Goal: Transaction & Acquisition: Purchase product/service

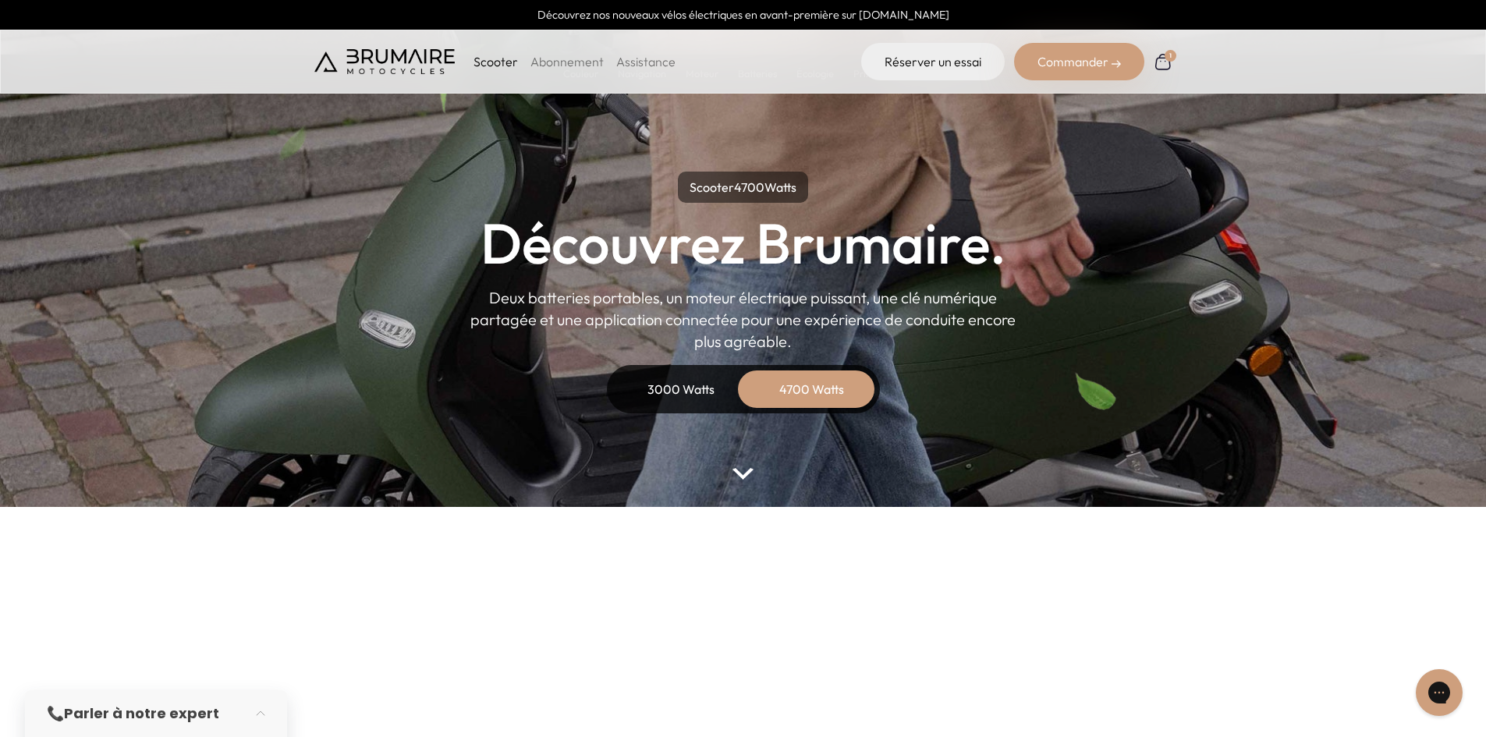
click at [1162, 59] on img at bounding box center [1162, 61] width 19 height 19
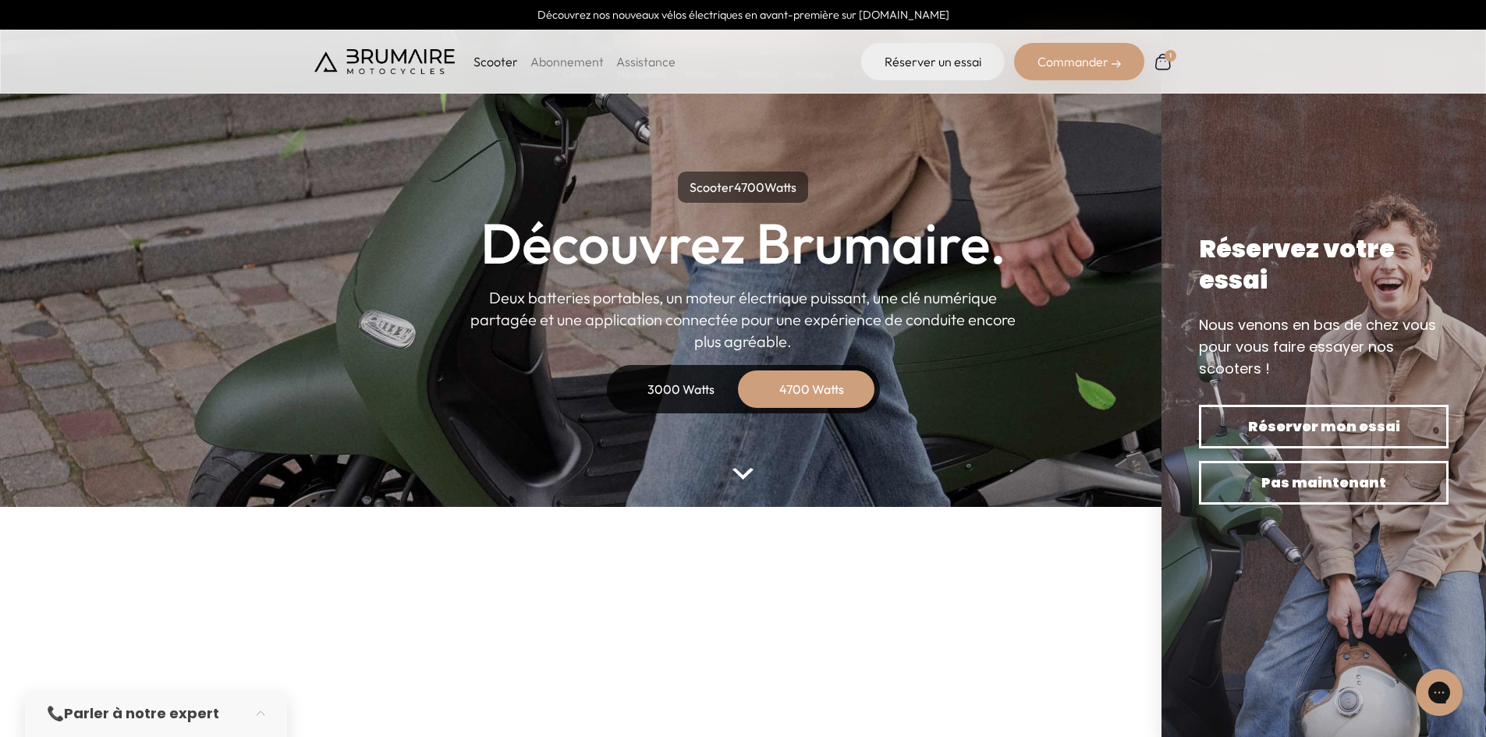
click at [1163, 63] on img at bounding box center [1163, 61] width 19 height 19
click at [495, 59] on p "Scooter" at bounding box center [496, 61] width 44 height 19
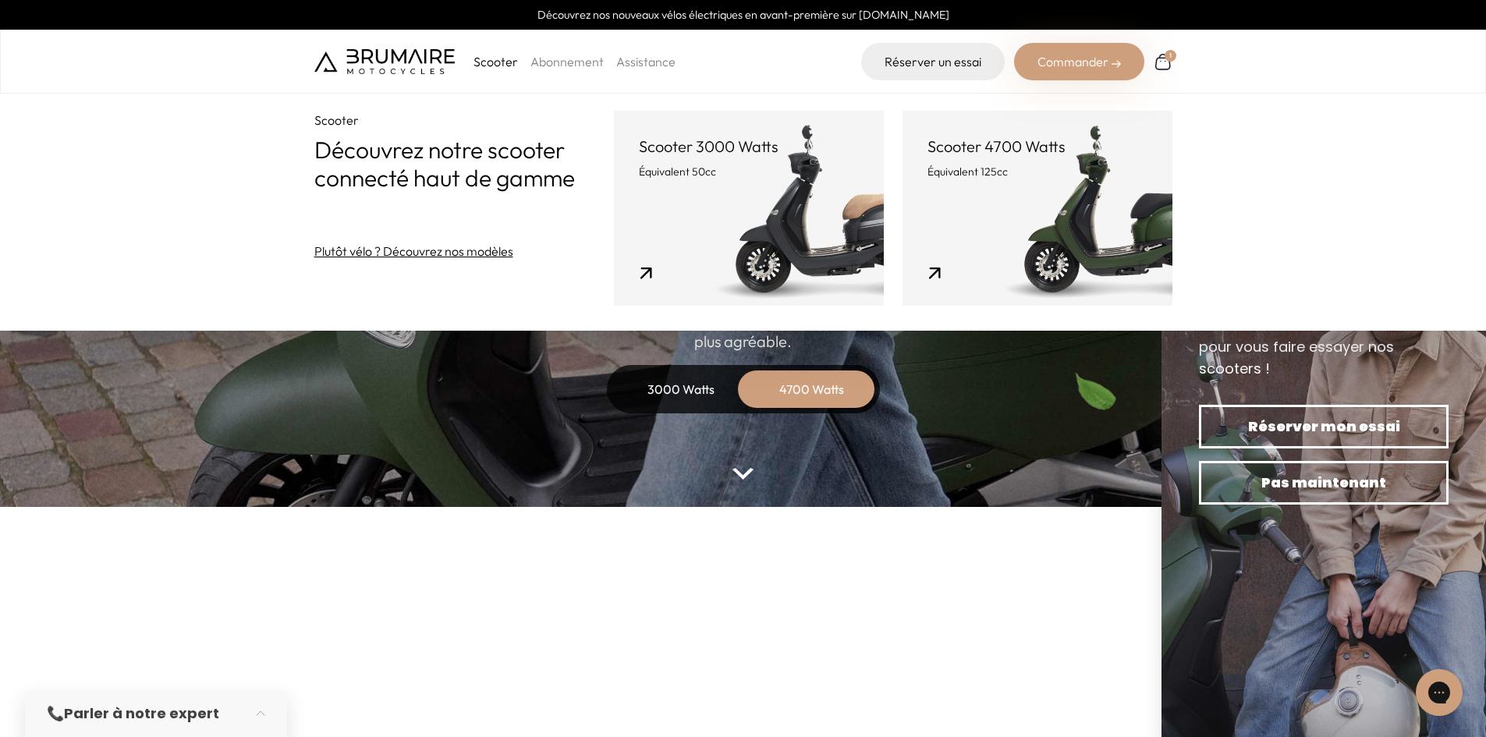
click at [799, 179] on p "Équivalent 50cc" at bounding box center [749, 172] width 220 height 16
click at [734, 176] on p "Équivalent 50cc" at bounding box center [749, 172] width 220 height 16
click at [724, 198] on link "Scooter 3000 Watts Équivalent 50cc" at bounding box center [749, 208] width 270 height 195
click at [651, 266] on link "Scooter 3000 Watts Équivalent 50cc" at bounding box center [749, 208] width 270 height 195
click at [760, 176] on p "Équivalent 50cc" at bounding box center [749, 172] width 220 height 16
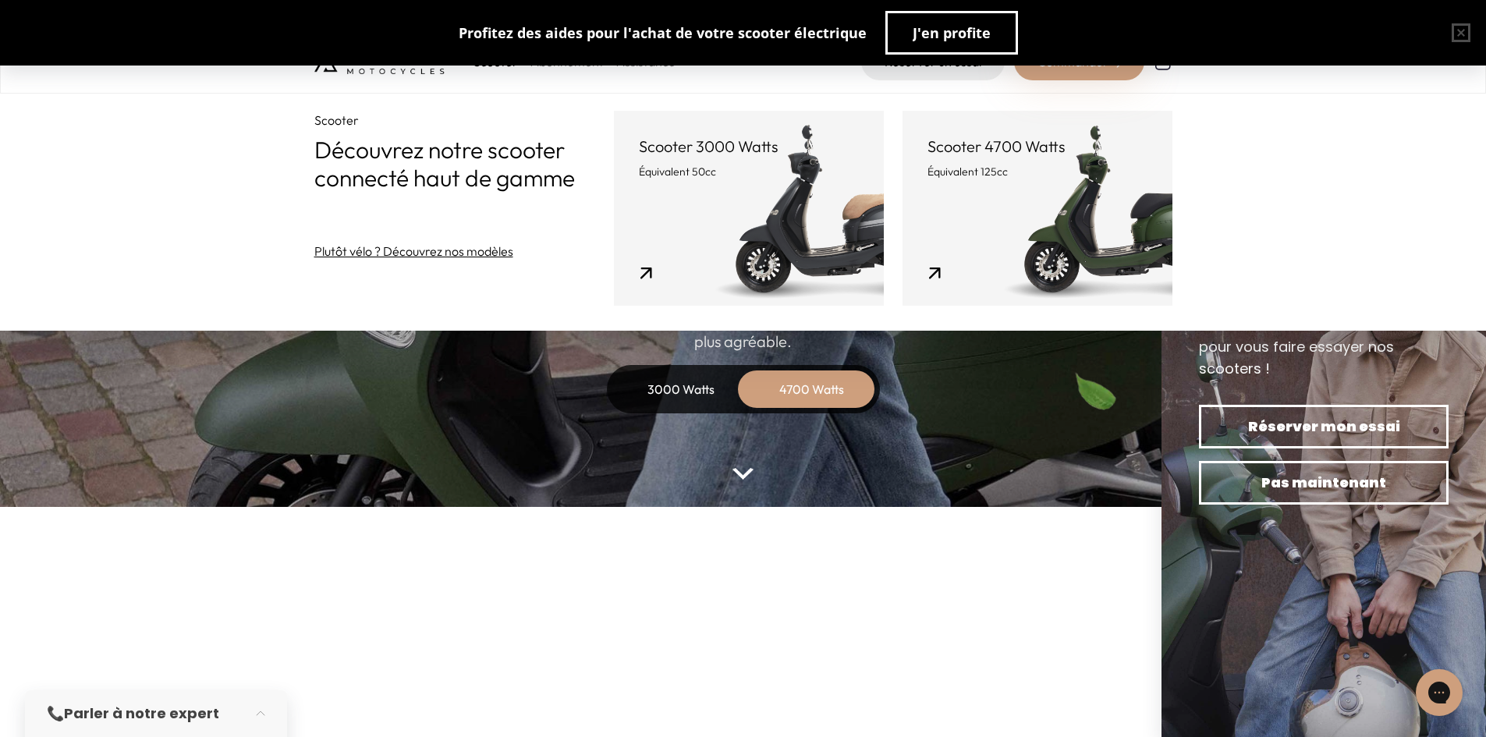
click at [788, 257] on link "Scooter 3000 Watts Équivalent 50cc" at bounding box center [749, 208] width 270 height 195
click at [642, 268] on link "Scooter 3000 Watts Équivalent 50cc" at bounding box center [749, 208] width 270 height 195
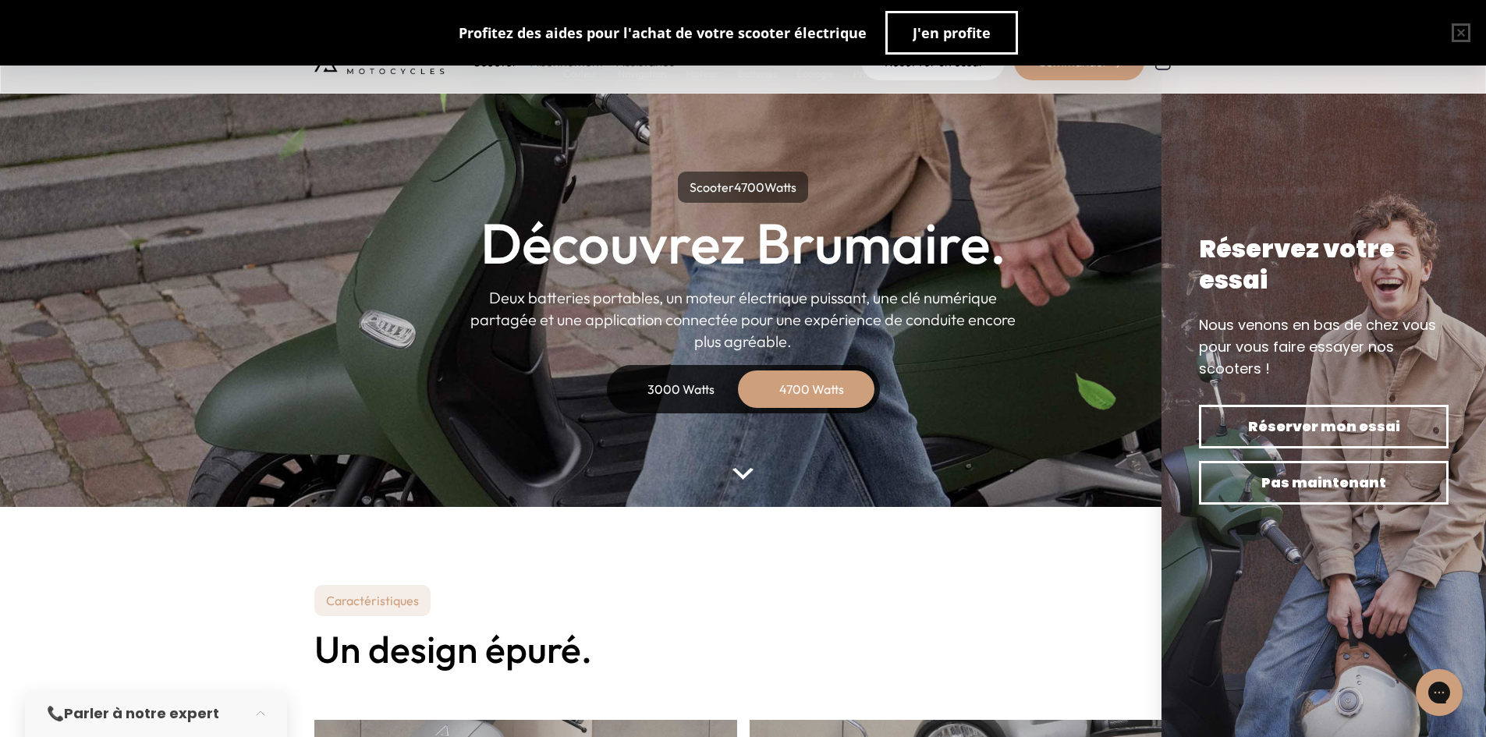
click at [1458, 31] on button "button" at bounding box center [1461, 33] width 50 height 50
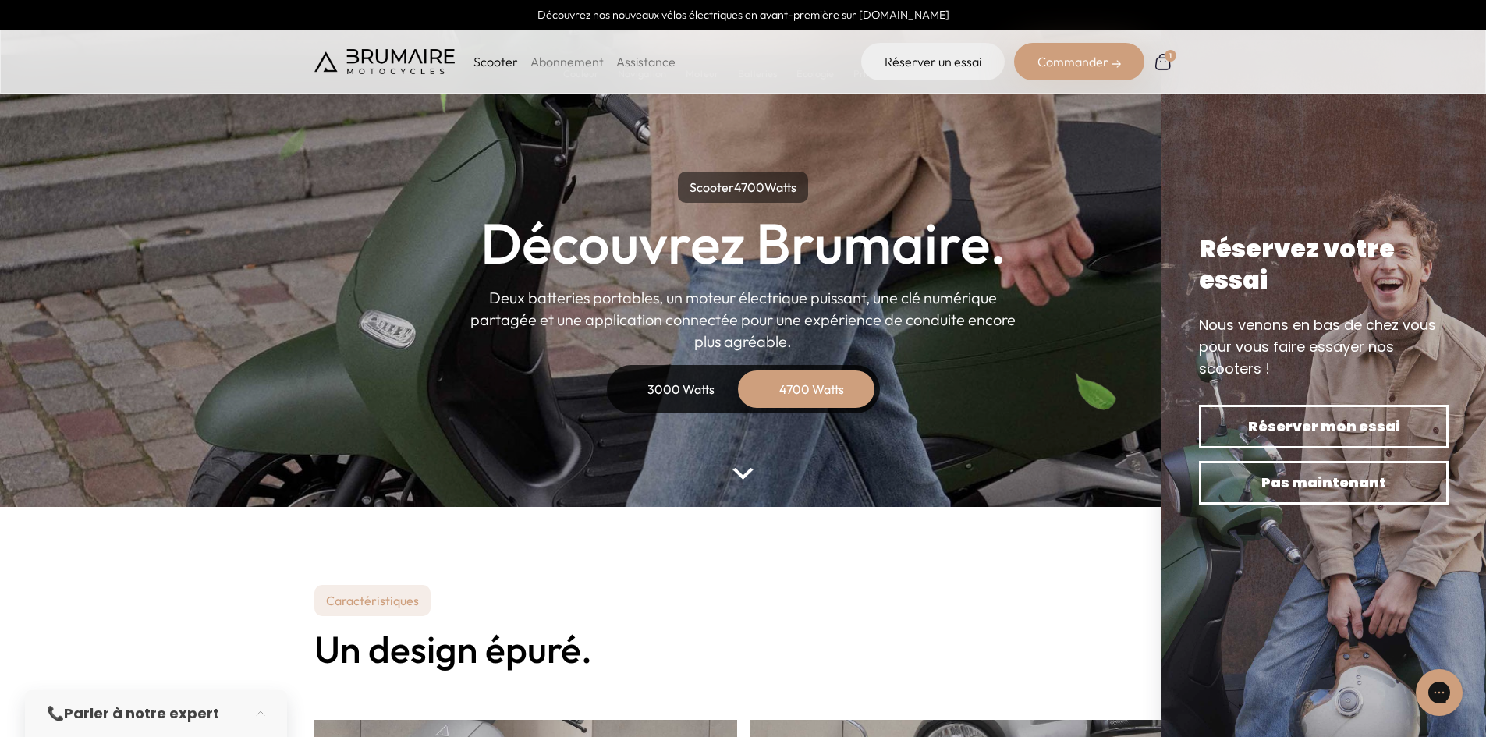
click at [481, 61] on p "Scooter" at bounding box center [496, 61] width 44 height 19
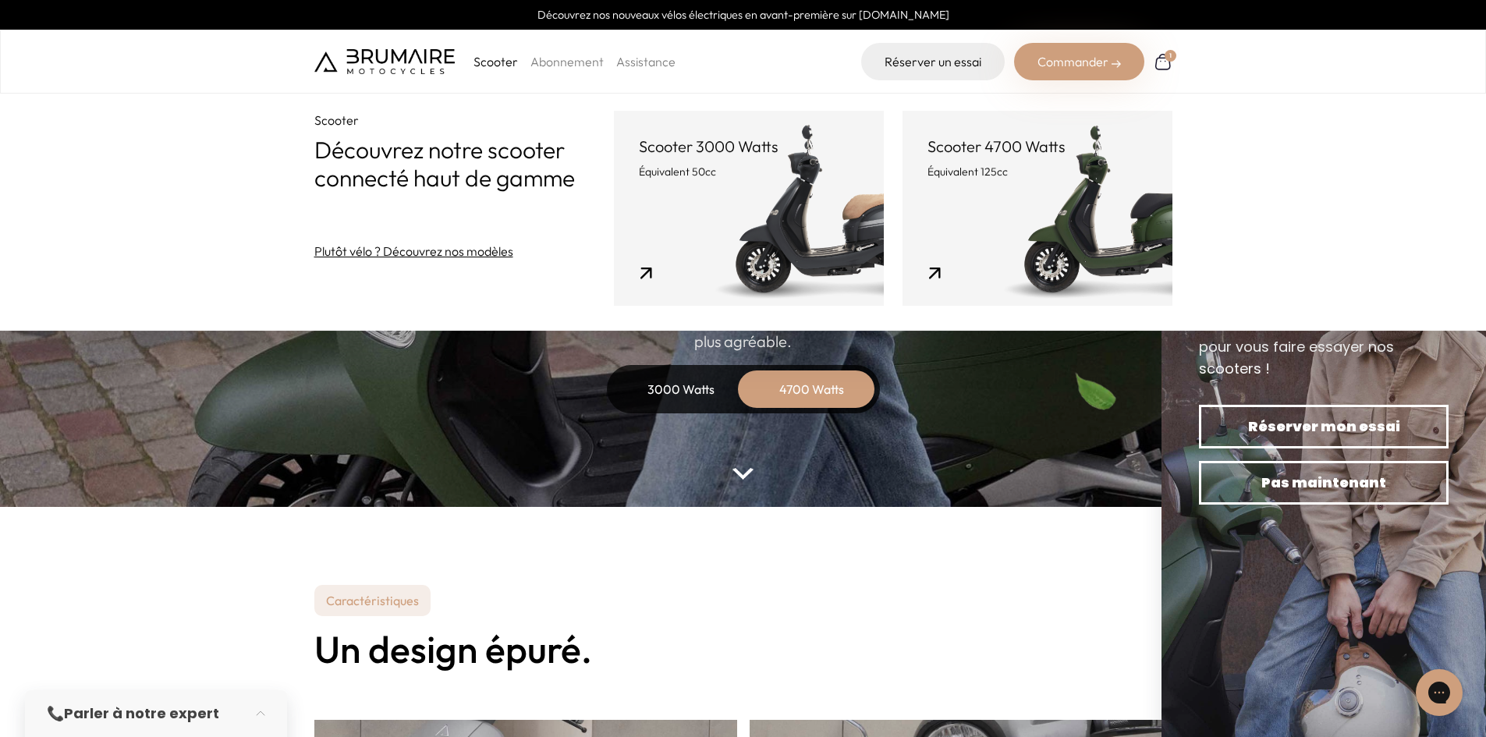
click at [735, 218] on link "Scooter 3000 Watts Équivalent 50cc" at bounding box center [749, 208] width 270 height 195
click at [644, 272] on link "Scooter 3000 Watts Équivalent 50cc" at bounding box center [749, 208] width 270 height 195
click at [720, 153] on p "Scooter 3000 Watts" at bounding box center [749, 147] width 220 height 22
click at [808, 226] on link "Scooter 3000 Watts Équivalent 50cc" at bounding box center [749, 208] width 270 height 195
click at [941, 269] on link "Scooter 4700 Watts Équivalent 125cc" at bounding box center [1038, 208] width 270 height 195
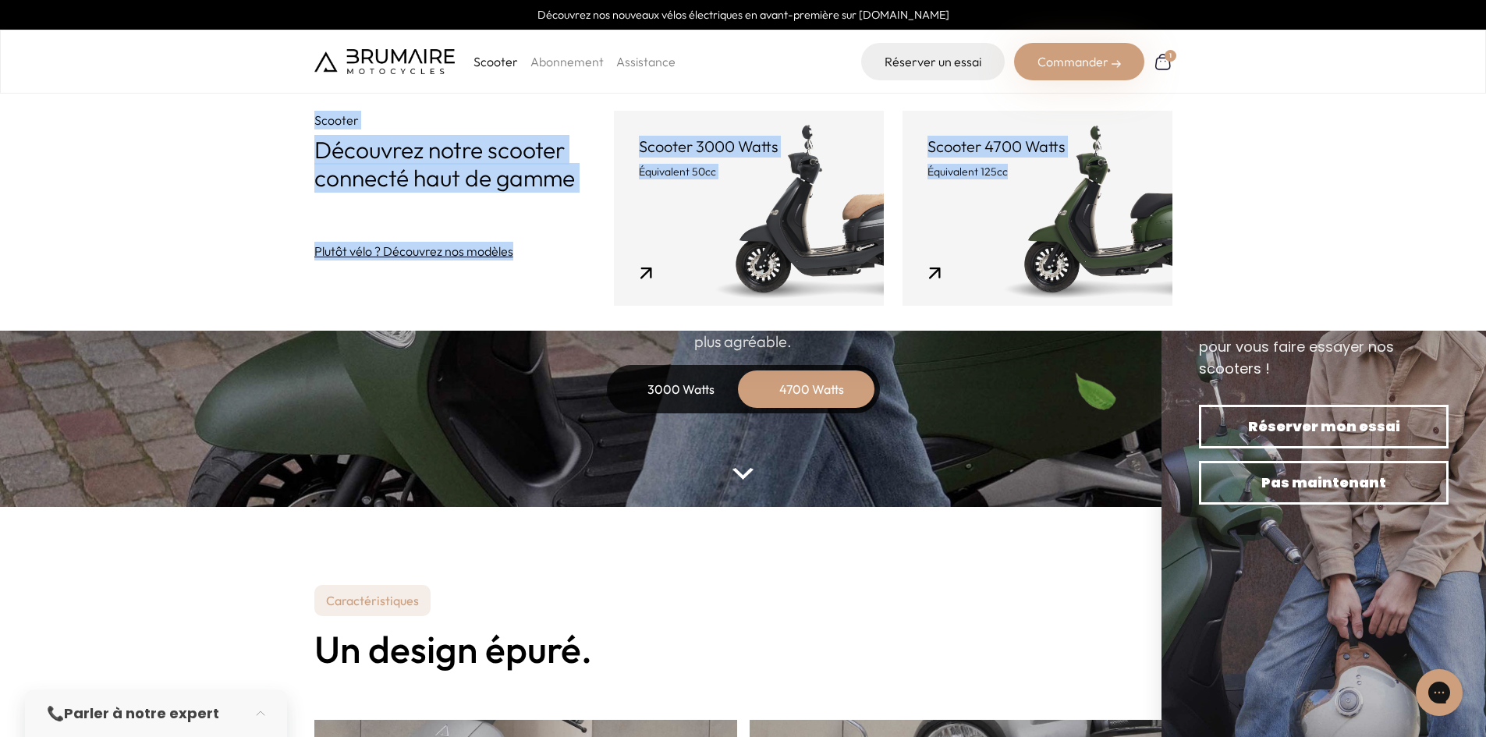
drag, startPoint x: 1213, startPoint y: 268, endPoint x: 229, endPoint y: 117, distance: 995.5
click at [229, 117] on div "Scooter Découvrez notre scooter connecté haut de gamme Plutôt vélo ? Découvrez …" at bounding box center [743, 165] width 1486 height 331
drag, startPoint x: 258, startPoint y: 112, endPoint x: 1276, endPoint y: 270, distance: 1029.6
click at [1276, 270] on div "Scooter Découvrez notre scooter connecté haut de gamme Plutôt vélo ? Découvrez …" at bounding box center [743, 165] width 1486 height 331
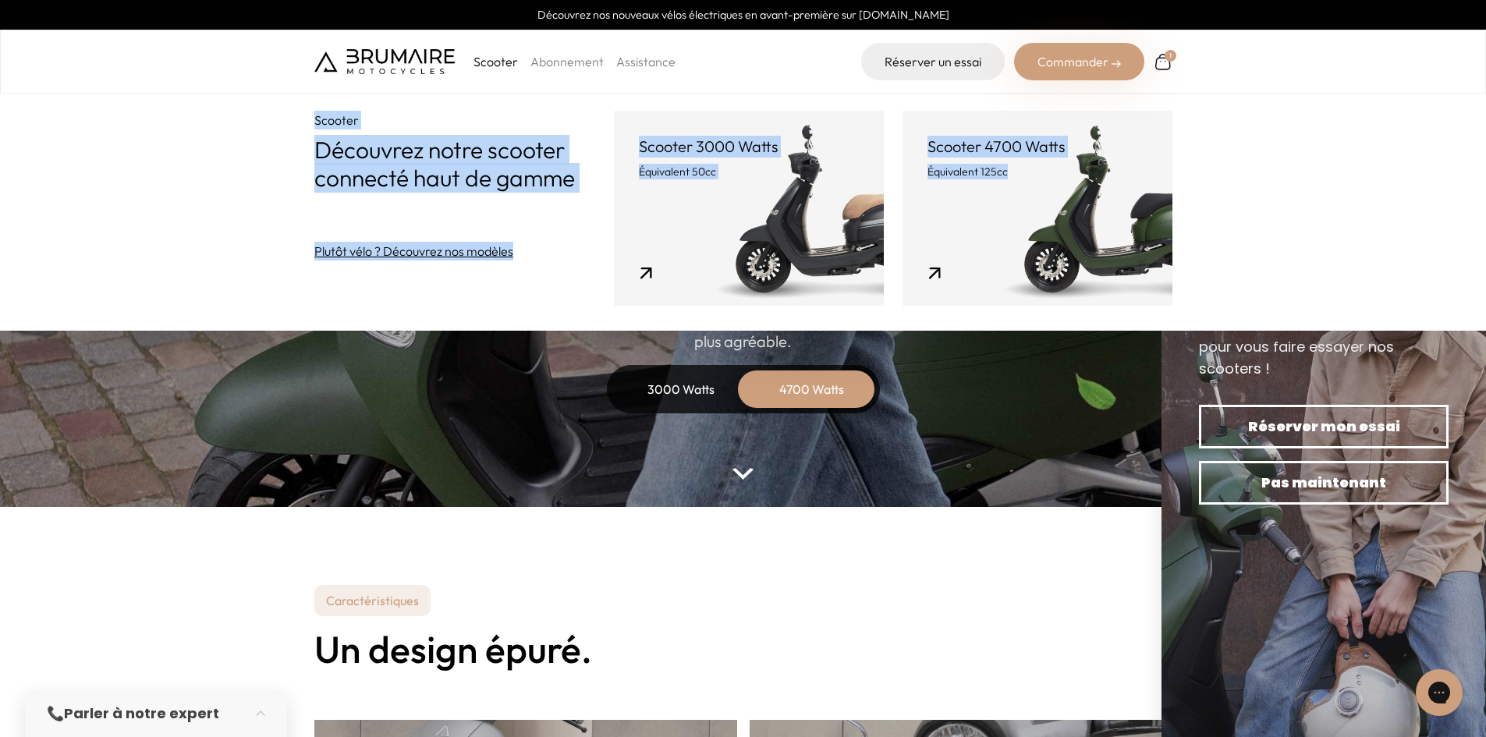
click at [1276, 270] on div "Scooter Découvrez notre scooter connecté haut de gamme Plutôt vélo ? Découvrez …" at bounding box center [743, 165] width 1486 height 331
drag, startPoint x: 1279, startPoint y: 297, endPoint x: 190, endPoint y: 121, distance: 1103.3
click at [190, 121] on div "Scooter Découvrez notre scooter connecté haut de gamme Plutôt vélo ? Découvrez …" at bounding box center [743, 165] width 1486 height 331
click at [227, 137] on div "Scooter Découvrez notre scooter connecté haut de gamme Plutôt vélo ? Découvrez …" at bounding box center [743, 165] width 1486 height 331
drag, startPoint x: 261, startPoint y: 103, endPoint x: 1312, endPoint y: 281, distance: 1066.7
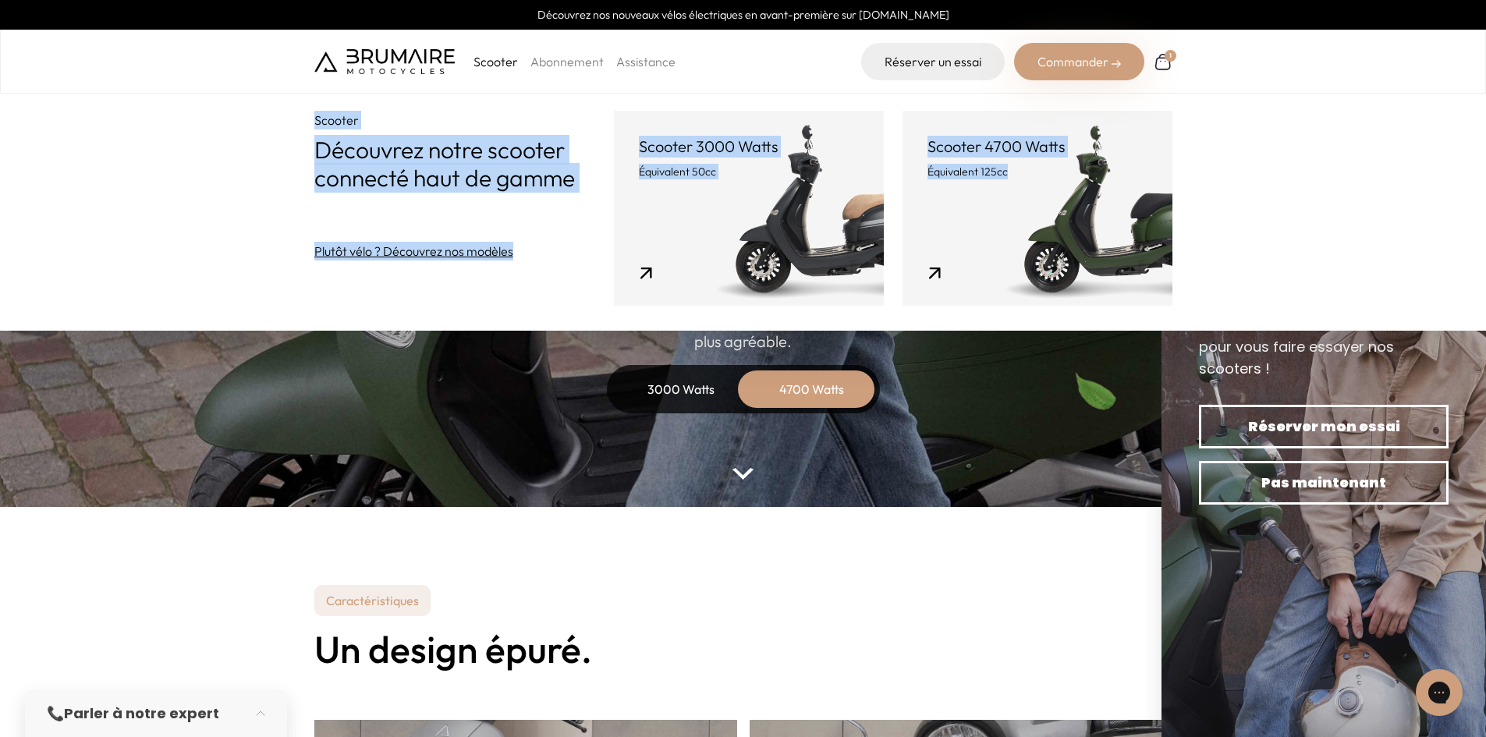
click at [1312, 281] on div "Scooter Découvrez notre scooter connecté haut de gamme Plutôt vélo ? Découvrez …" at bounding box center [743, 165] width 1486 height 331
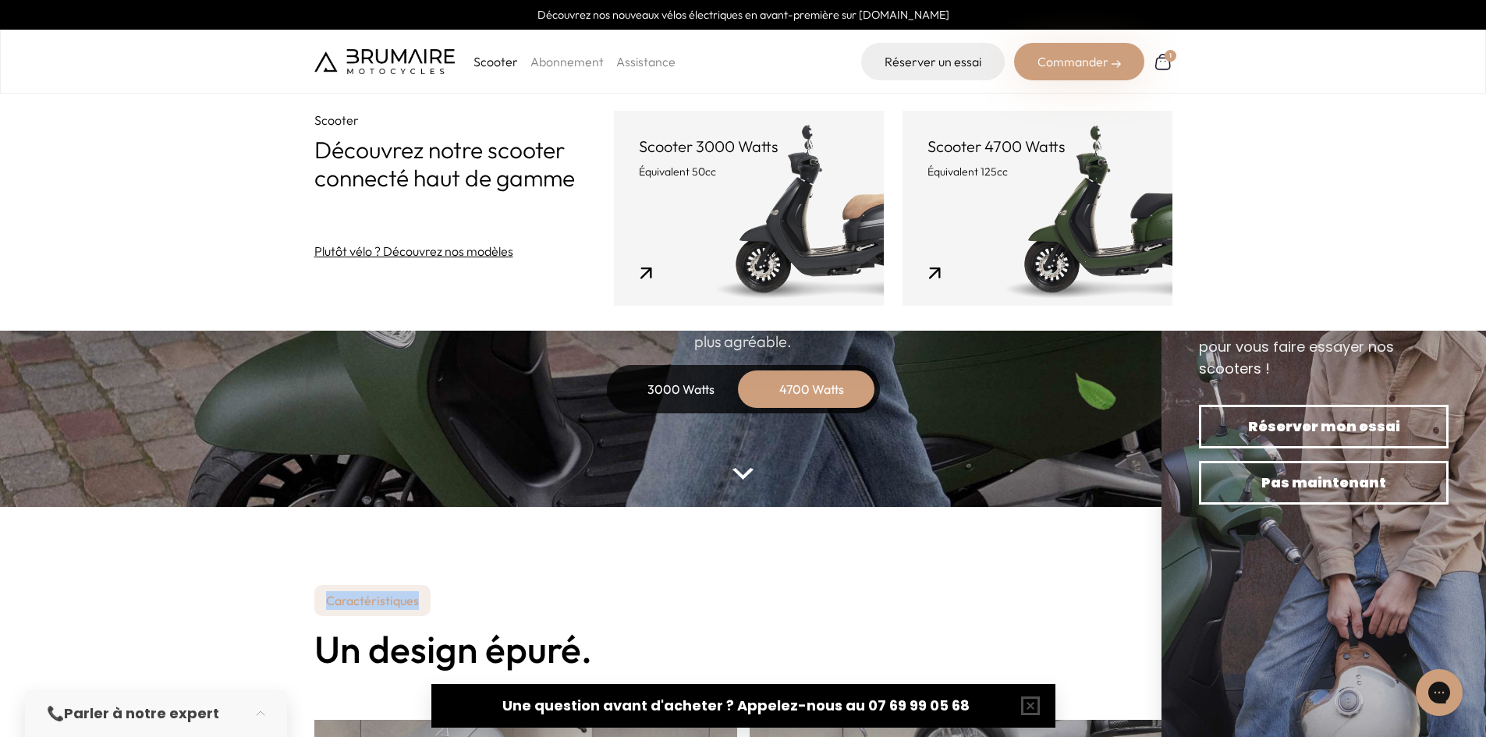
drag, startPoint x: 278, startPoint y: 615, endPoint x: 492, endPoint y: 615, distance: 214.6
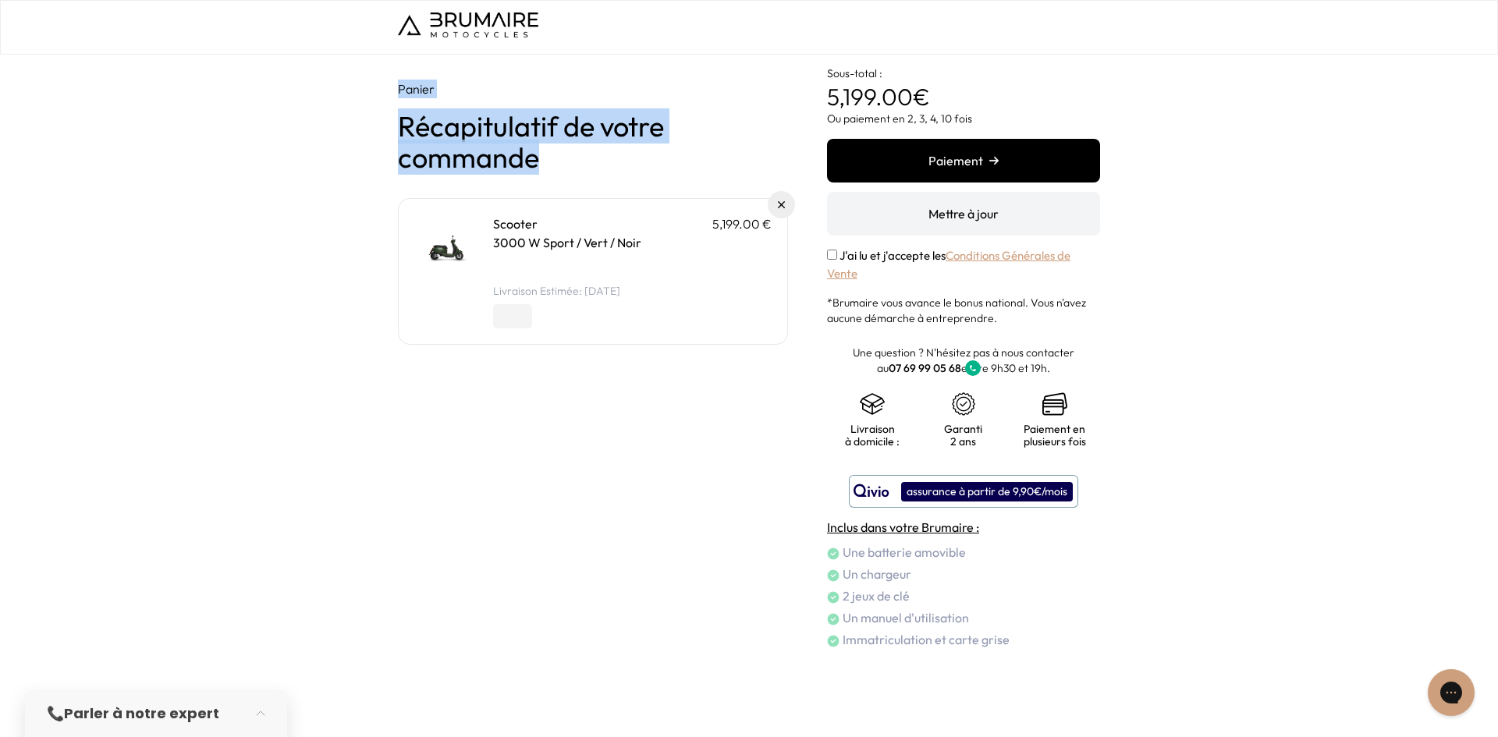
drag, startPoint x: 379, startPoint y: 76, endPoint x: 568, endPoint y: 164, distance: 208.1
click at [568, 164] on div "Panier Récapitulatif de votre commande Scooter 5,199.00 € 3000 W Sport / Vert /…" at bounding box center [749, 391] width 1498 height 673
click at [569, 164] on h1 "Récapitulatif de votre commande" at bounding box center [593, 142] width 390 height 62
drag, startPoint x: 577, startPoint y: 168, endPoint x: 357, endPoint y: 71, distance: 241.1
click at [357, 71] on div "Panier Récapitulatif de votre commande Scooter 5,199.00 € 3000 W Sport / Vert /…" at bounding box center [749, 391] width 1498 height 673
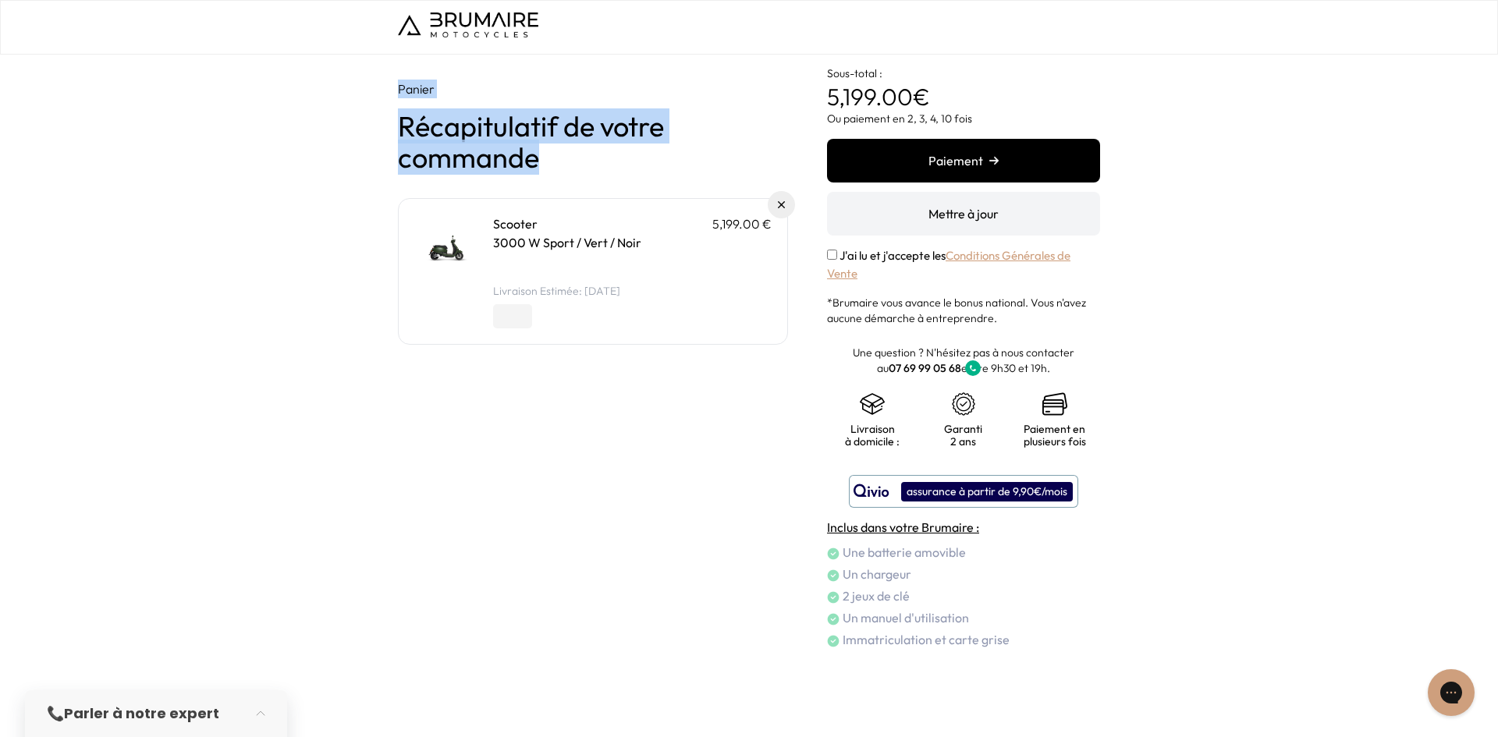
click at [357, 71] on div "Panier Récapitulatif de votre commande Scooter 5,199.00 € 3000 W Sport / Vert /…" at bounding box center [749, 391] width 1498 height 673
